Goal: Transaction & Acquisition: Purchase product/service

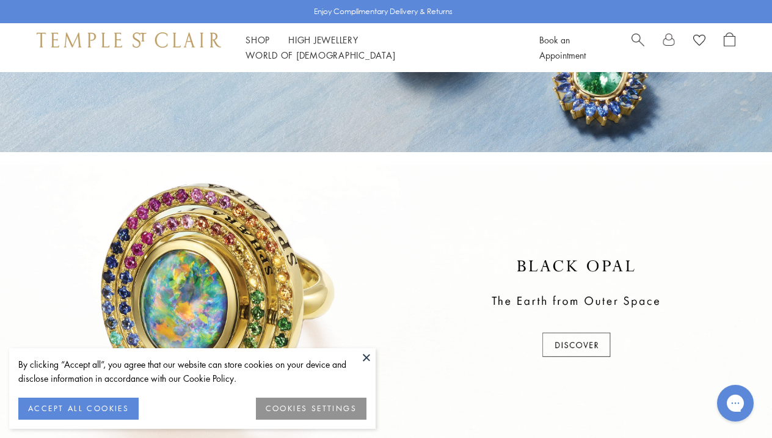
scroll to position [547, 0]
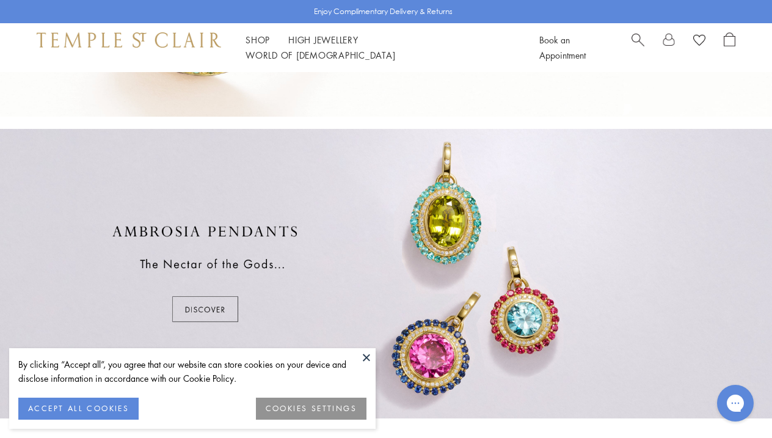
click at [365, 359] on button at bounding box center [366, 357] width 18 height 18
click at [365, 360] on div at bounding box center [386, 273] width 772 height 289
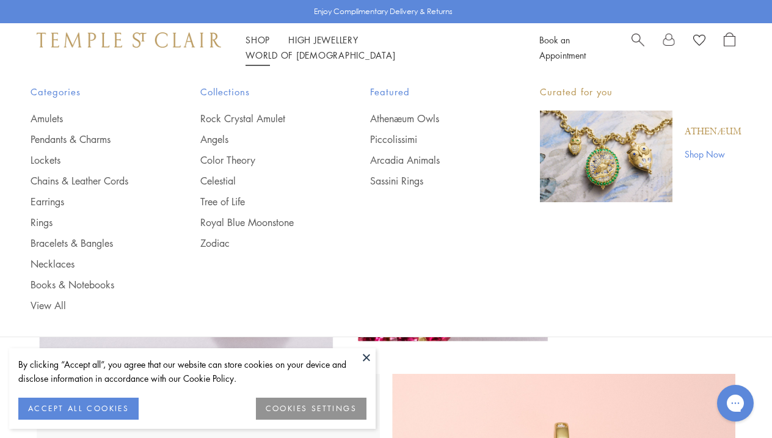
click at [245, 46] on link "Shop Shop" at bounding box center [257, 40] width 24 height 12
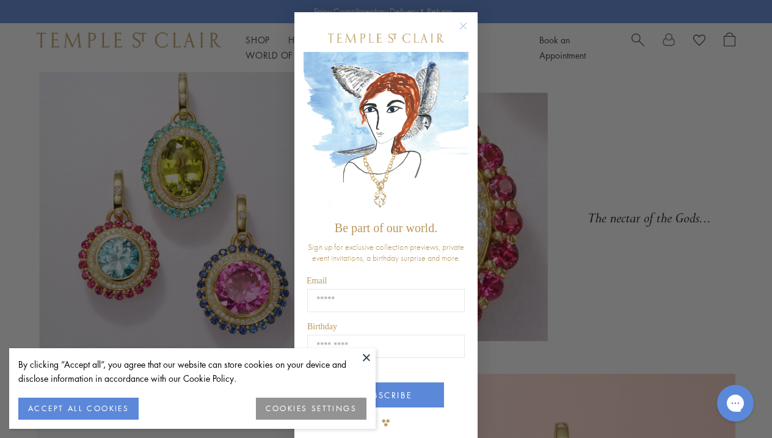
click at [463, 29] on circle "Close dialog" at bounding box center [463, 26] width 15 height 15
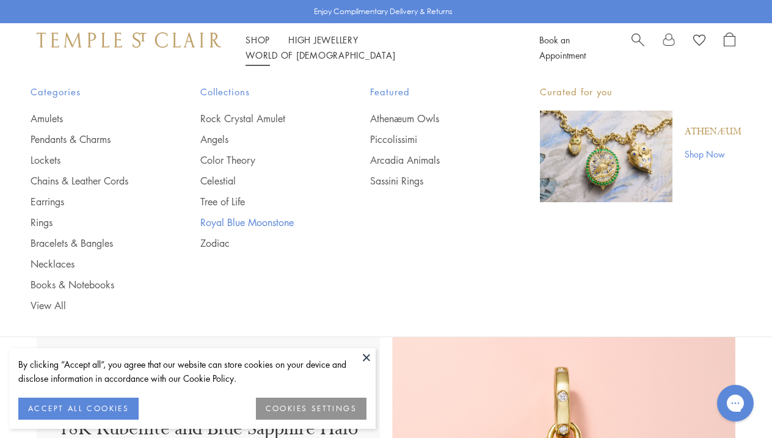
scroll to position [71, 0]
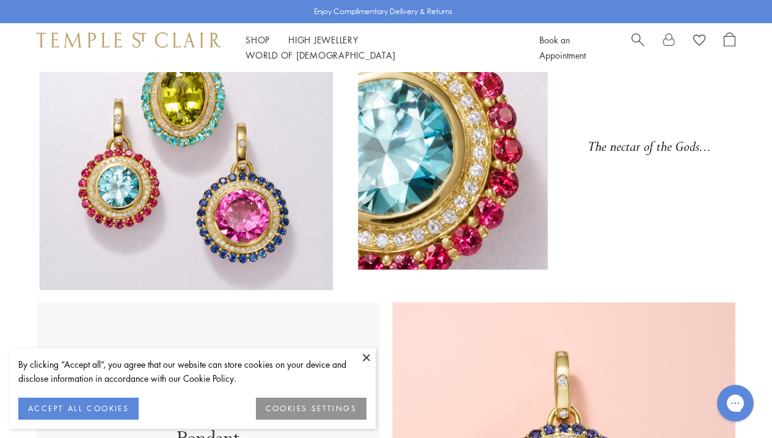
click at [93, 413] on button "ACCEPT ALL COOKIES" at bounding box center [78, 409] width 120 height 22
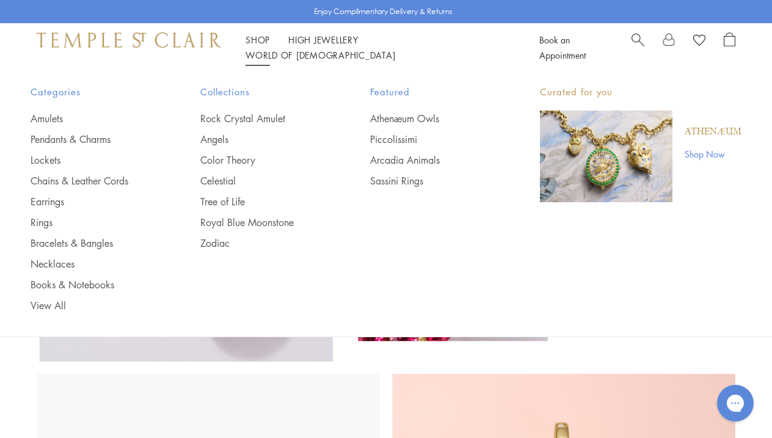
scroll to position [0, 0]
click at [219, 242] on link "Zodiac" at bounding box center [260, 242] width 121 height 13
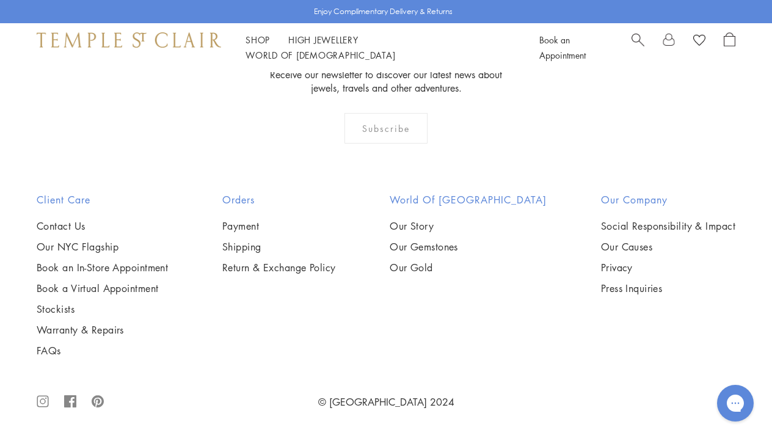
scroll to position [1818, 0]
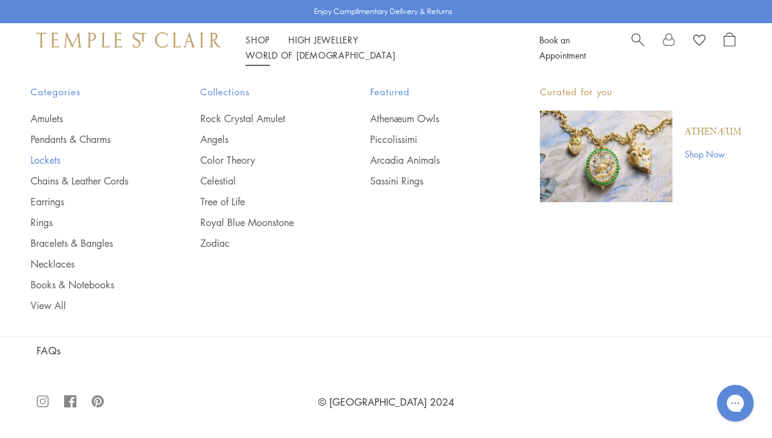
click at [50, 159] on link "Lockets" at bounding box center [91, 159] width 121 height 13
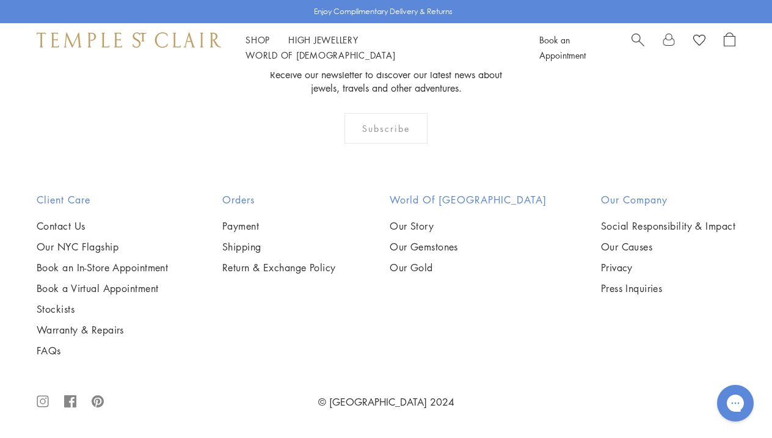
scroll to position [2011, 0]
click at [0, 0] on img at bounding box center [0, 0] width 0 height 0
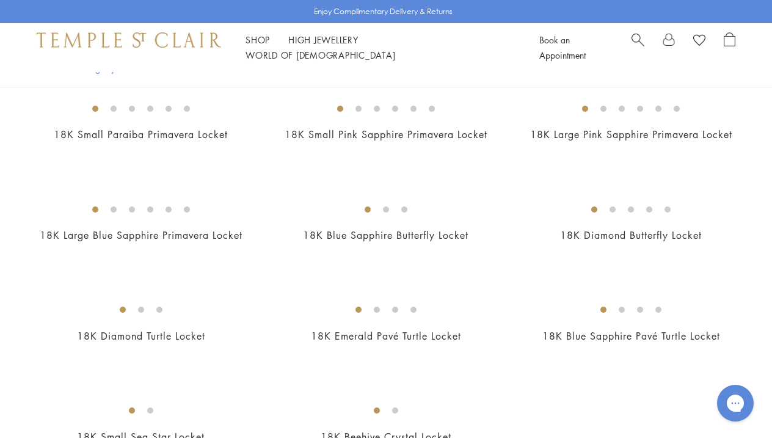
scroll to position [432, 0]
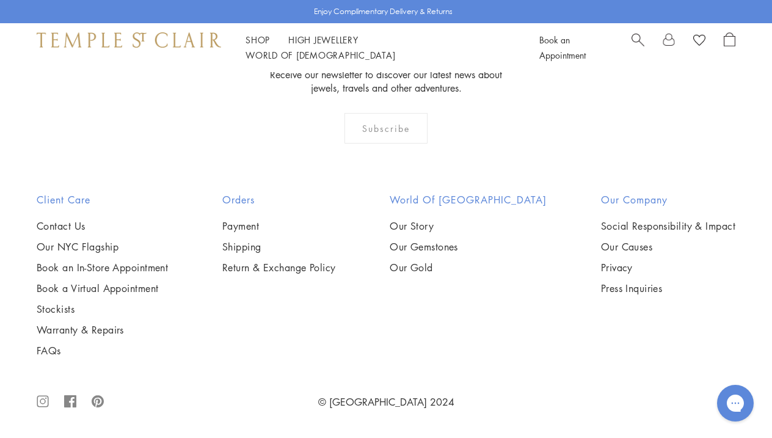
scroll to position [1014, 0]
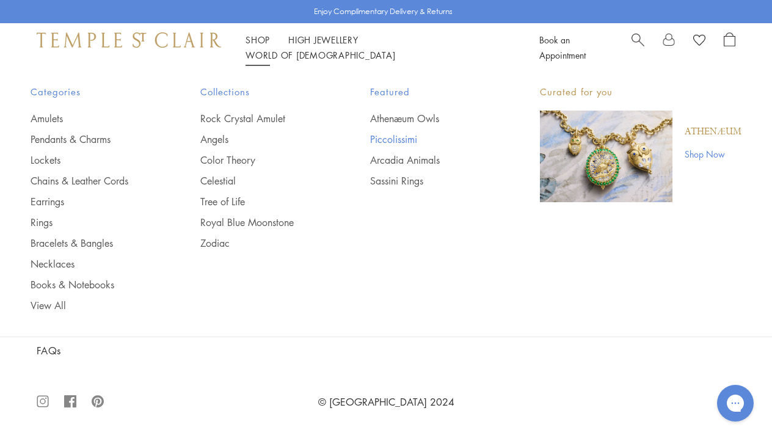
click at [399, 142] on link "Piccolissimi" at bounding box center [430, 139] width 121 height 13
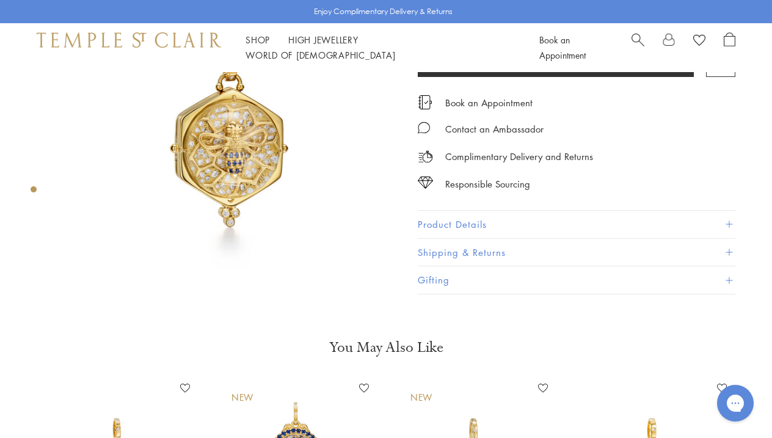
scroll to position [123, 0]
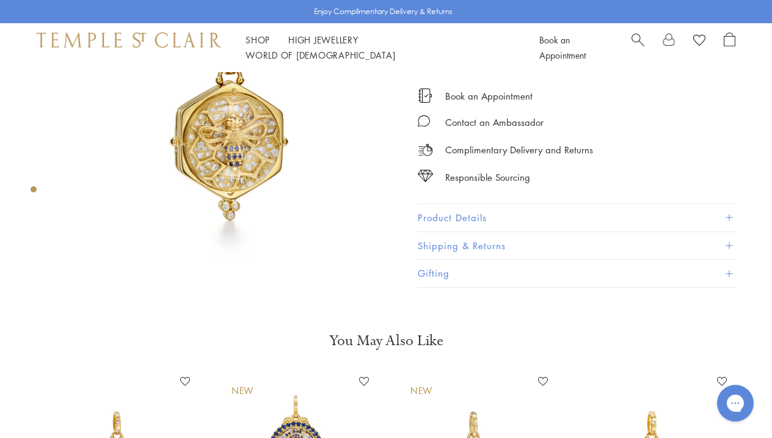
click at [586, 212] on button "Product Details" at bounding box center [577, 217] width 318 height 27
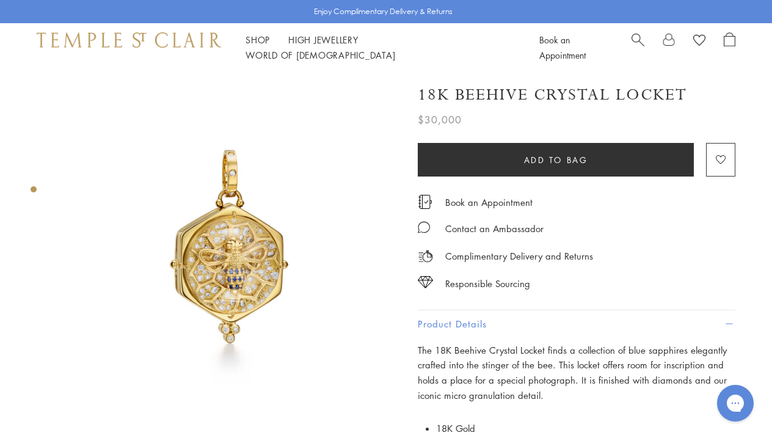
scroll to position [0, 0]
click at [498, 314] on button "Product Details" at bounding box center [577, 323] width 318 height 27
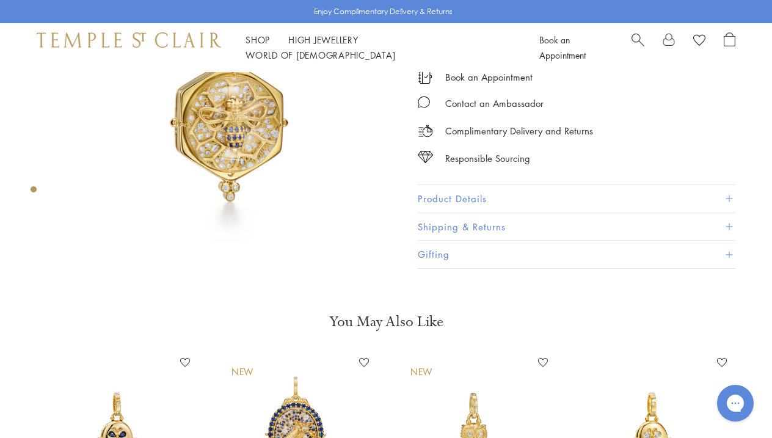
scroll to position [160, 0]
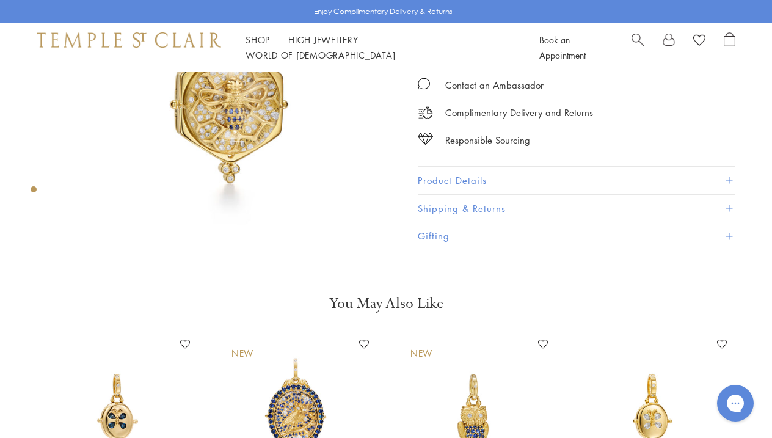
click at [524, 223] on button "Gifting" at bounding box center [577, 235] width 318 height 27
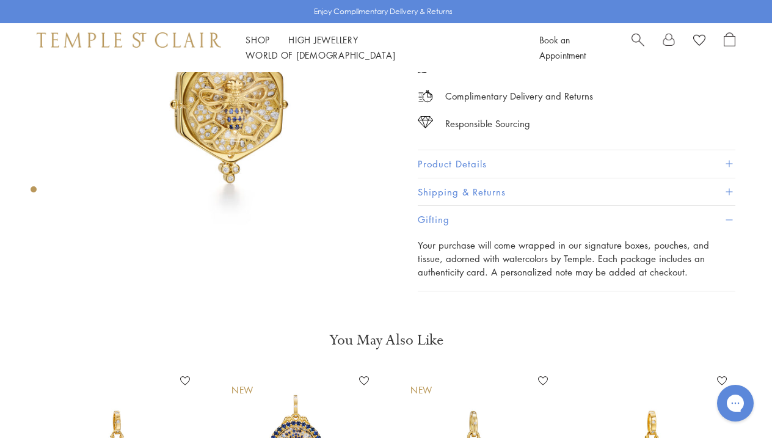
click at [530, 191] on button "Shipping & Returns" at bounding box center [577, 191] width 318 height 27
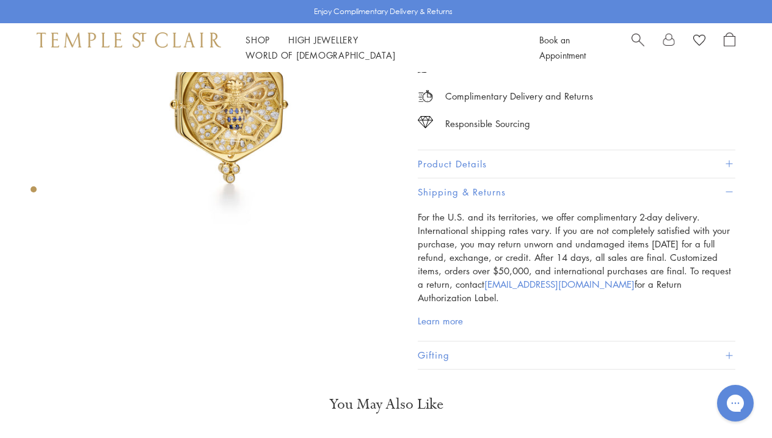
click at [561, 154] on button "Product Details" at bounding box center [577, 163] width 318 height 27
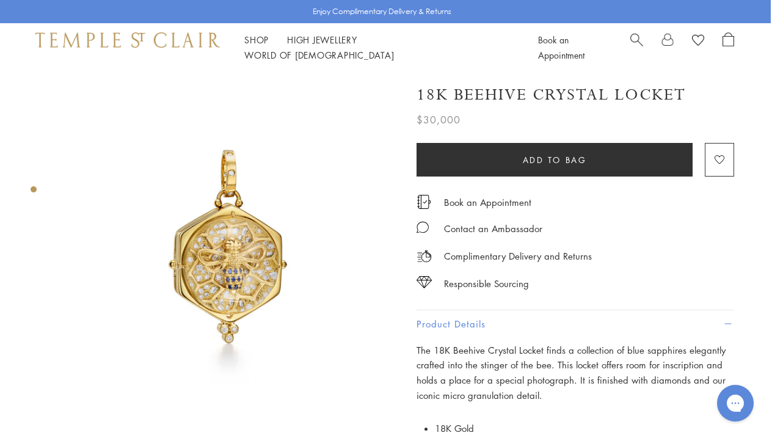
scroll to position [0, 1]
click at [229, 253] on img at bounding box center [229, 241] width 338 height 338
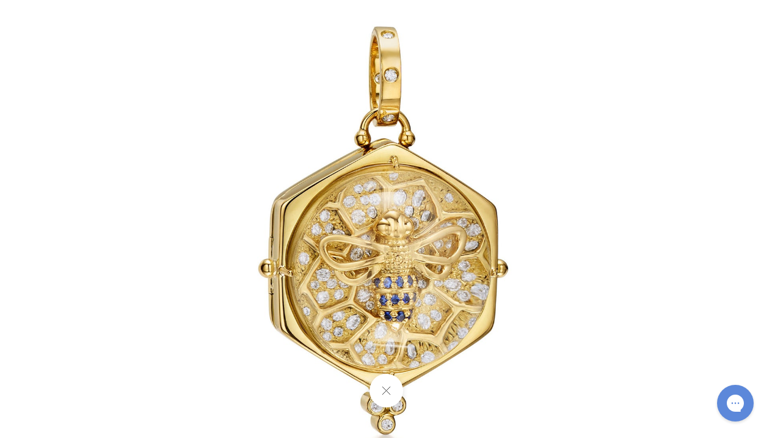
click at [581, 217] on img at bounding box center [386, 219] width 714 height 714
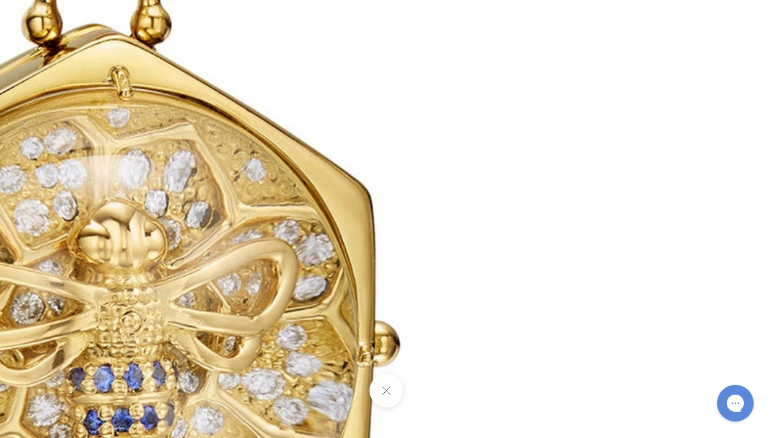
click at [390, 382] on button at bounding box center [386, 391] width 34 height 34
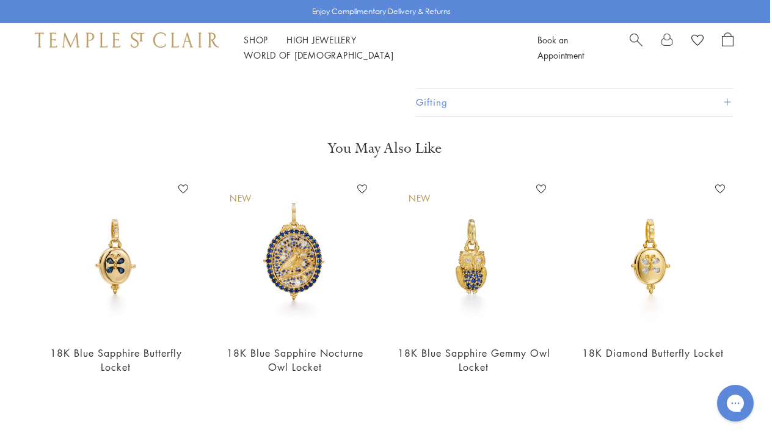
scroll to position [722, 2]
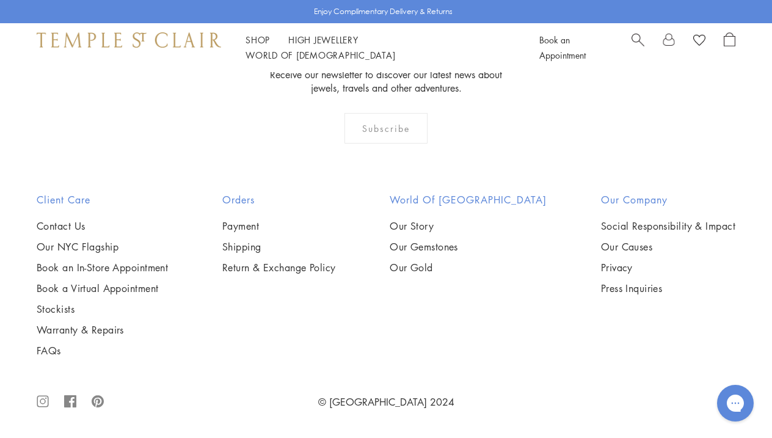
scroll to position [1991, 0]
click at [0, 0] on img at bounding box center [0, 0] width 0 height 0
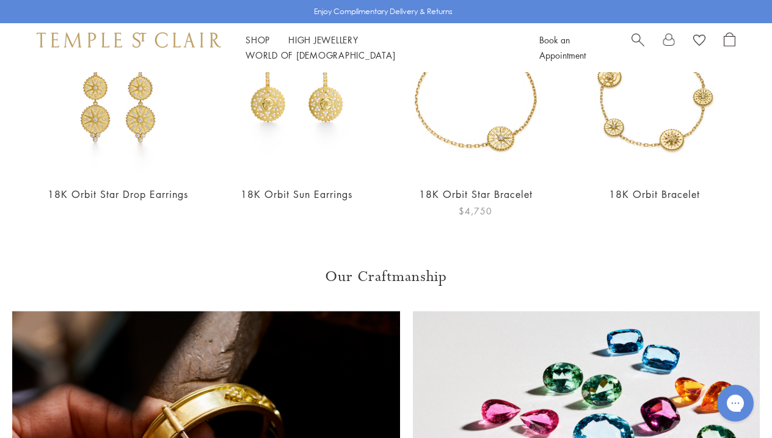
scroll to position [782, 0]
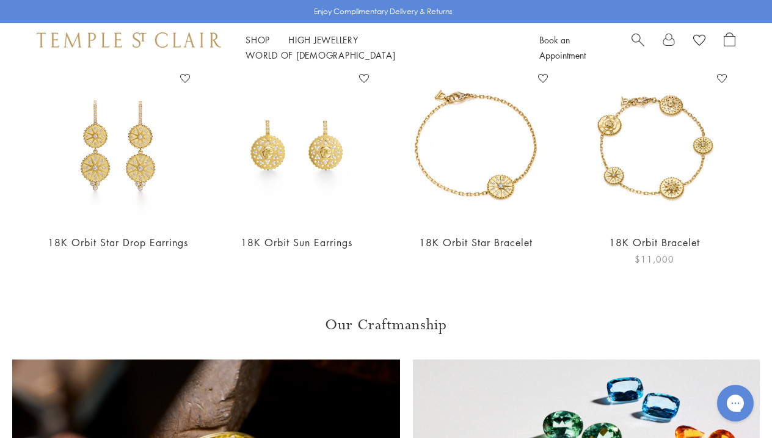
click at [668, 144] on img at bounding box center [654, 146] width 154 height 154
